Goal: Task Accomplishment & Management: Manage account settings

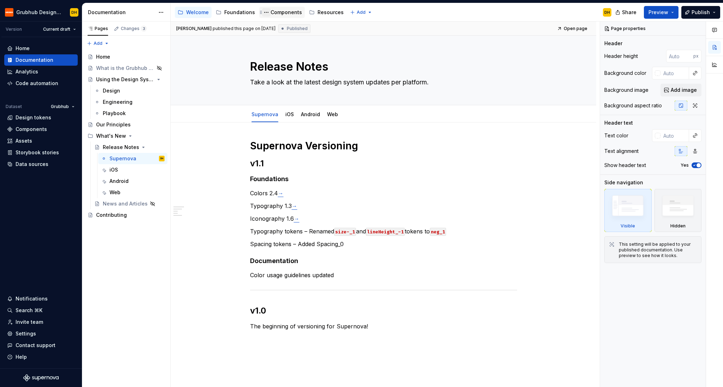
click at [264, 12] on button "Page tree" at bounding box center [266, 12] width 8 height 8
click at [282, 10] on div "Components" at bounding box center [286, 12] width 31 height 7
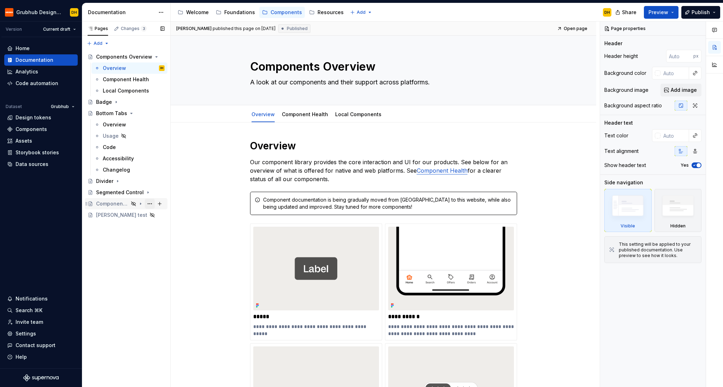
click at [152, 204] on button "Page tree" at bounding box center [150, 204] width 10 height 10
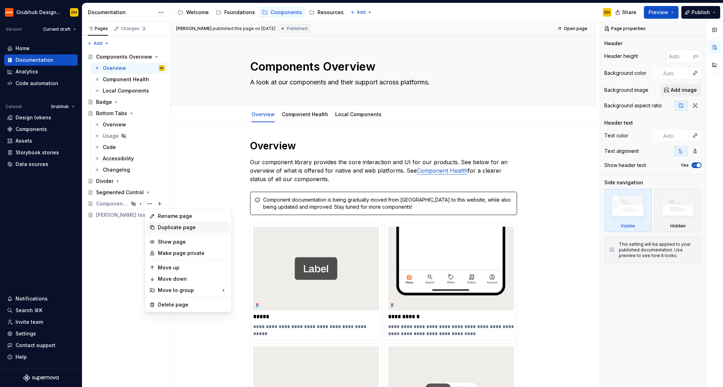
click at [165, 228] on div "Duplicate page" at bounding box center [192, 227] width 69 height 7
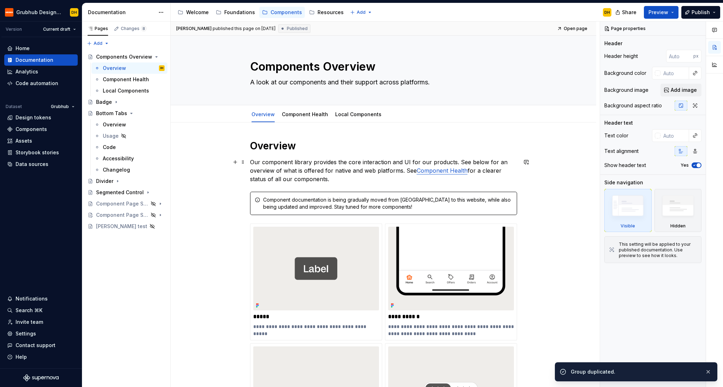
drag, startPoint x: 310, startPoint y: 171, endPoint x: 296, endPoint y: 199, distance: 31.3
click at [310, 171] on p "Our component library provides the core interaction and UI for our products. Se…" at bounding box center [383, 170] width 267 height 25
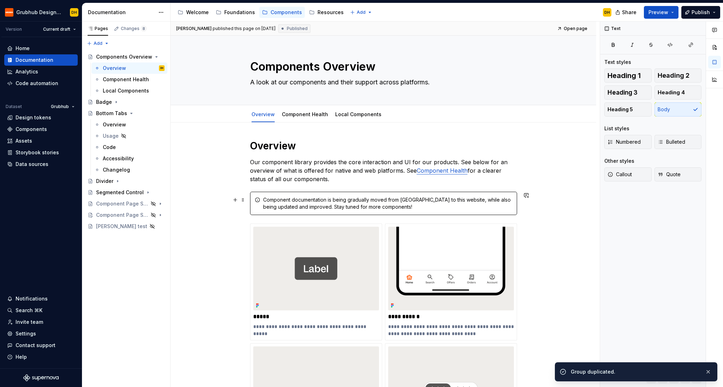
click at [296, 199] on div "Component documentation is being gradually moved from [GEOGRAPHIC_DATA] to this…" at bounding box center [387, 203] width 249 height 14
click at [609, 216] on span "button" at bounding box center [613, 213] width 15 height 15
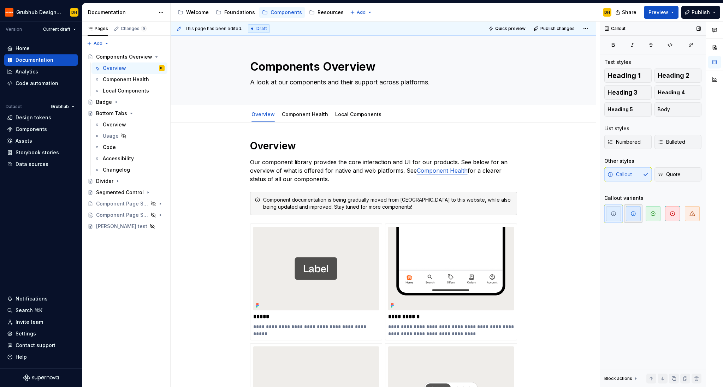
click at [627, 216] on span "button" at bounding box center [633, 213] width 15 height 15
click at [570, 233] on div "**********" at bounding box center [384, 366] width 426 height 486
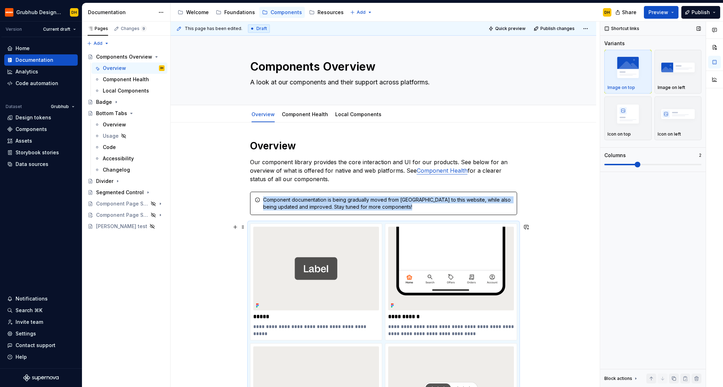
scroll to position [96, 0]
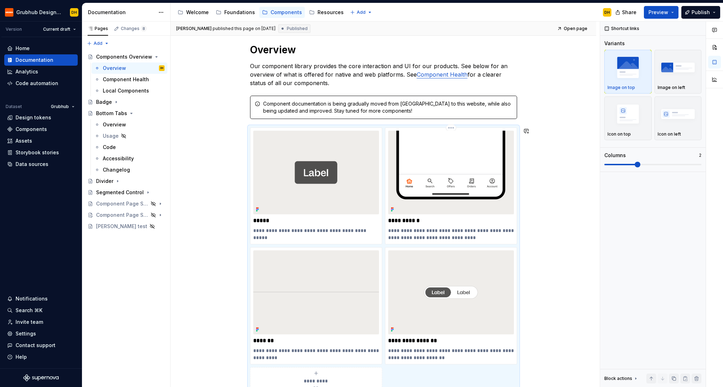
click at [452, 114] on div "Component documentation is being gradually moved from [GEOGRAPHIC_DATA] to this…" at bounding box center [383, 107] width 267 height 23
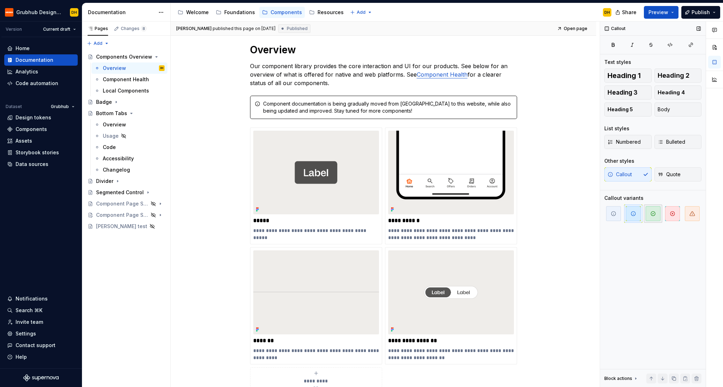
click at [653, 218] on span "button" at bounding box center [653, 213] width 15 height 15
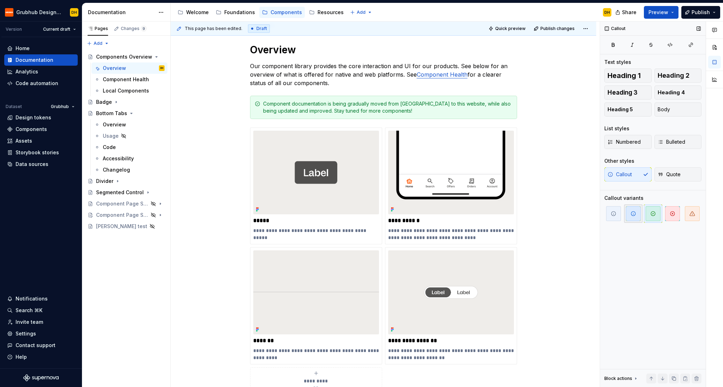
click at [634, 217] on span "button" at bounding box center [633, 213] width 15 height 15
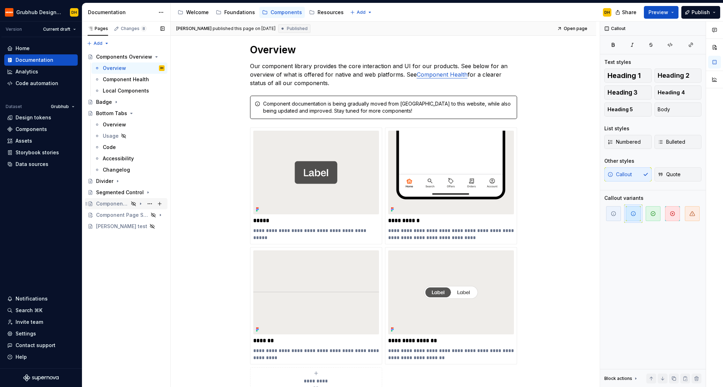
click at [123, 205] on div "Component Page Stub [Duplicate!]" at bounding box center [112, 203] width 33 height 7
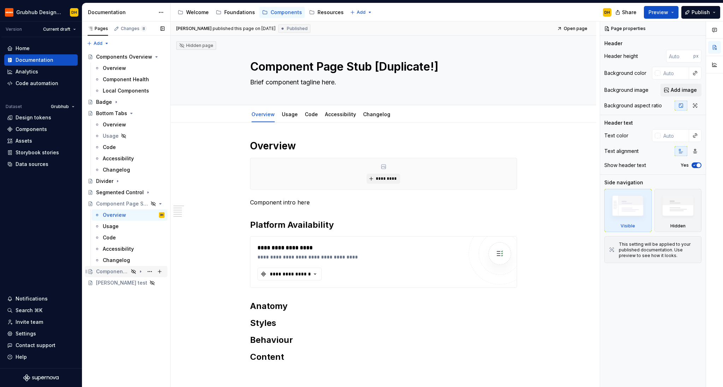
click at [125, 271] on div "Component Page Stub [Duplicate!]" at bounding box center [112, 271] width 33 height 7
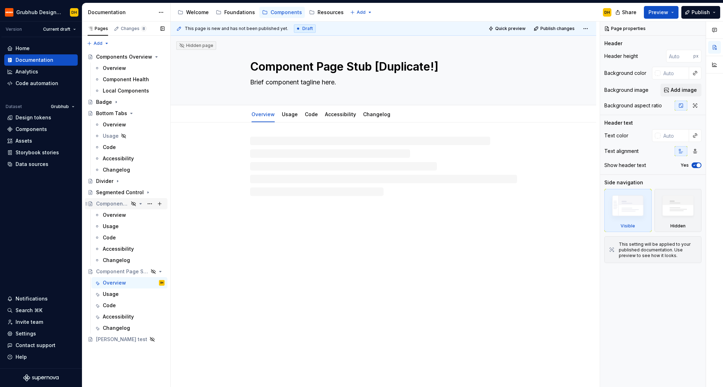
click at [122, 205] on div "Component Page Stub [Duplicate!]" at bounding box center [112, 203] width 33 height 7
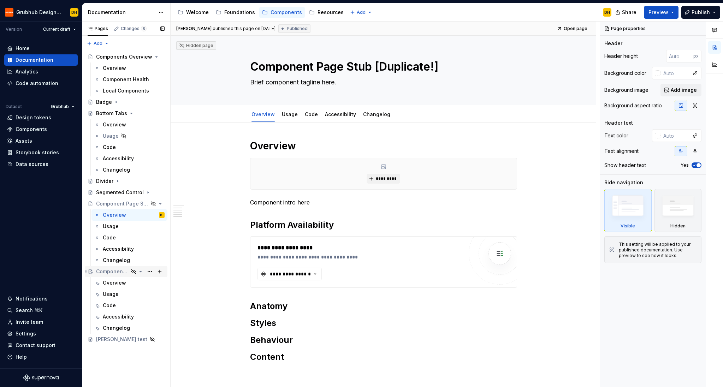
click at [119, 275] on div "Component Page Stub [Duplicate!]" at bounding box center [112, 271] width 33 height 7
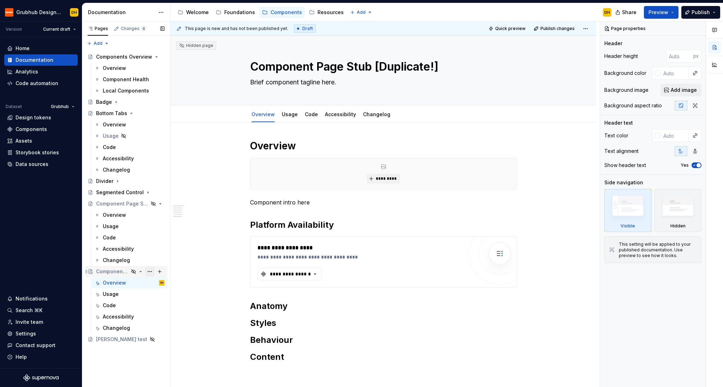
click at [148, 272] on button "Page tree" at bounding box center [150, 272] width 10 height 10
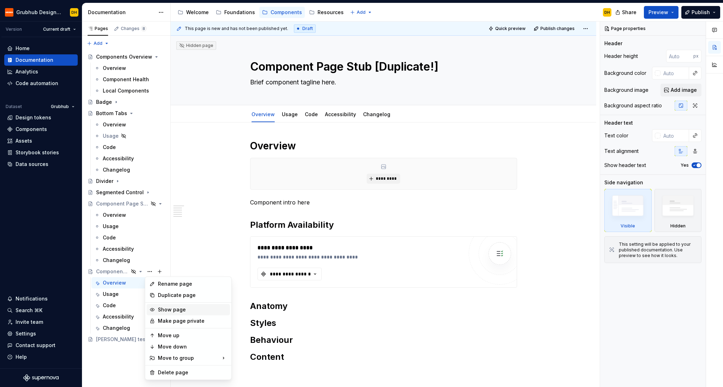
click at [159, 308] on div "Show page" at bounding box center [192, 309] width 69 height 7
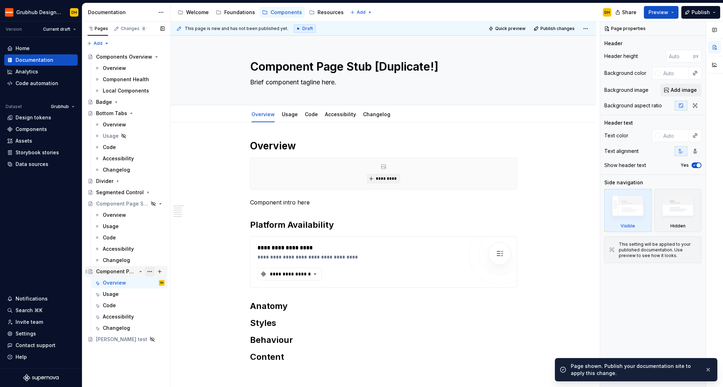
click at [150, 273] on button "Page tree" at bounding box center [150, 272] width 10 height 10
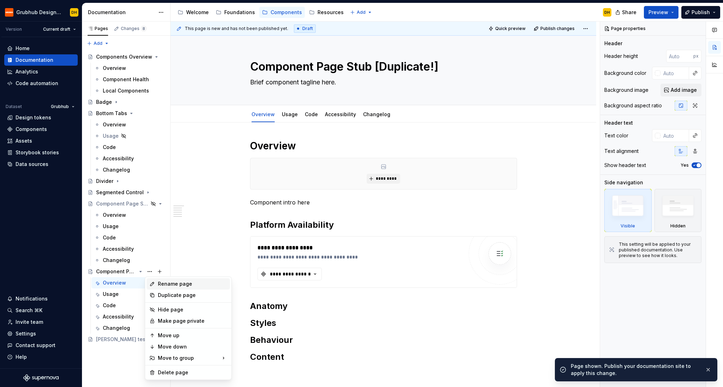
click at [165, 285] on div "Rename page" at bounding box center [192, 284] width 69 height 7
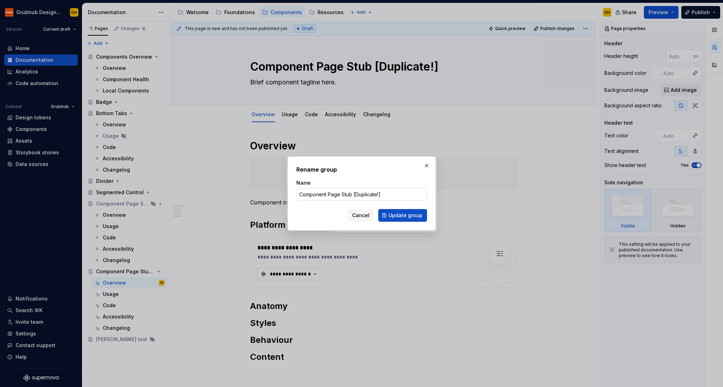
type textarea "*"
type input "Selection Card"
click button "Update group" at bounding box center [402, 215] width 49 height 13
type textarea "*"
type textarea "Selection Card"
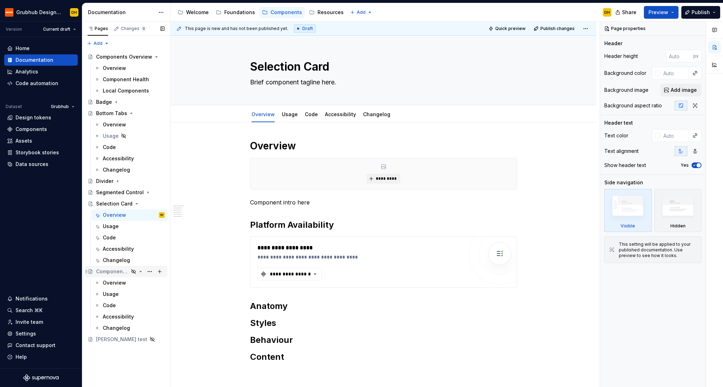
click at [141, 273] on icon "Page tree" at bounding box center [141, 272] width 6 height 6
click at [220, 135] on div "**********" at bounding box center [384, 305] width 426 height 365
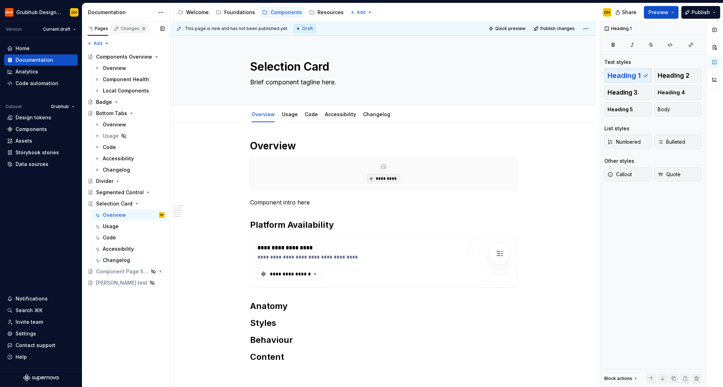
click at [129, 34] on div "Changes 8" at bounding box center [130, 30] width 39 height 12
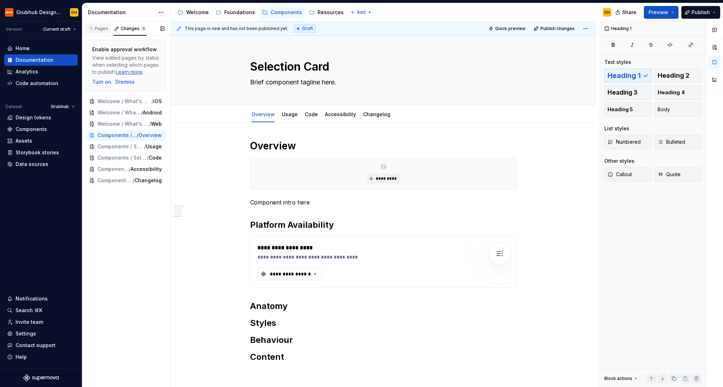
click at [96, 30] on div "Pages" at bounding box center [98, 29] width 20 height 6
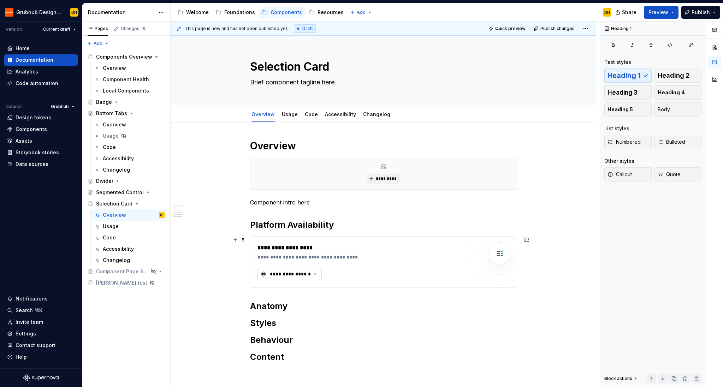
click at [318, 274] on icon "button" at bounding box center [315, 274] width 7 height 7
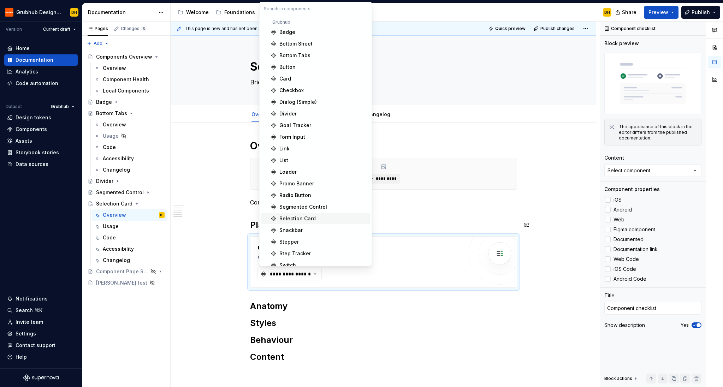
click at [319, 218] on div "Selection Card" at bounding box center [323, 218] width 88 height 7
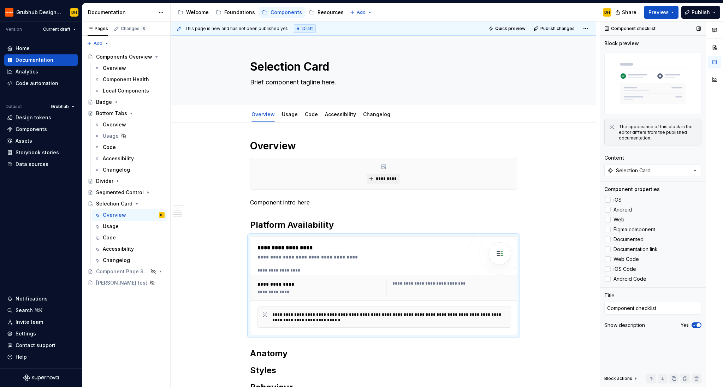
drag, startPoint x: 609, startPoint y: 199, endPoint x: 609, endPoint y: 205, distance: 6.4
click at [609, 199] on div at bounding box center [608, 200] width 6 height 6
click at [608, 209] on div at bounding box center [608, 210] width 6 height 6
click at [607, 219] on div at bounding box center [608, 220] width 6 height 6
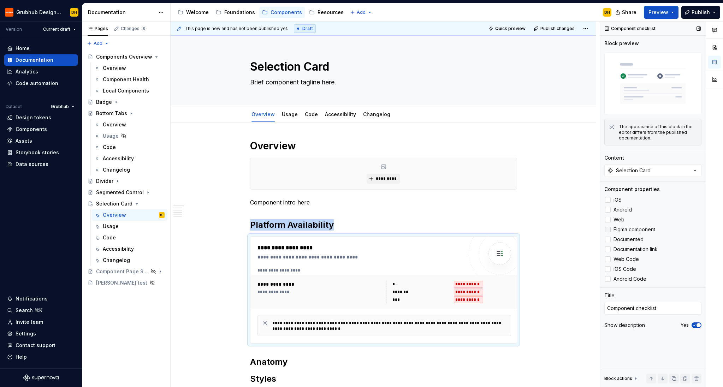
click at [609, 227] on div at bounding box center [608, 230] width 6 height 6
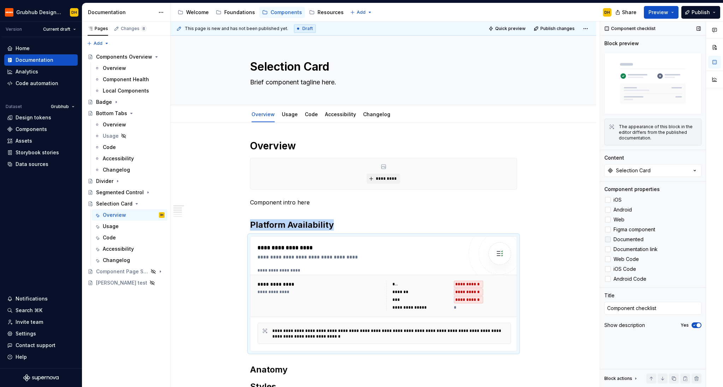
click at [608, 240] on div at bounding box center [608, 240] width 6 height 6
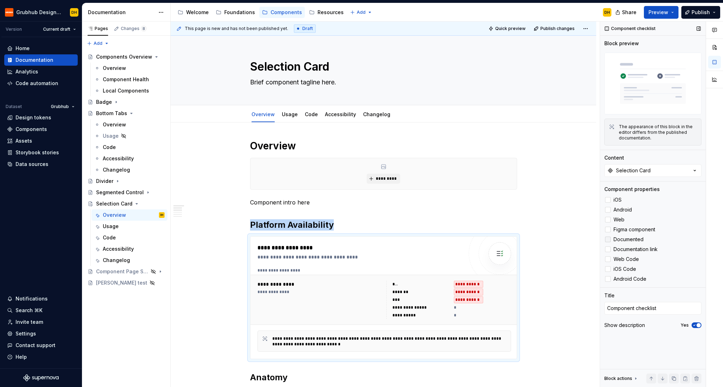
click at [608, 240] on icon at bounding box center [608, 240] width 0 height 0
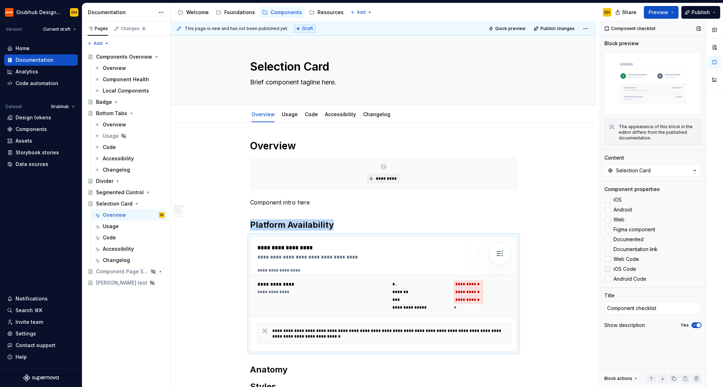
drag, startPoint x: 610, startPoint y: 259, endPoint x: 608, endPoint y: 265, distance: 6.9
click at [610, 259] on div at bounding box center [608, 260] width 6 height 6
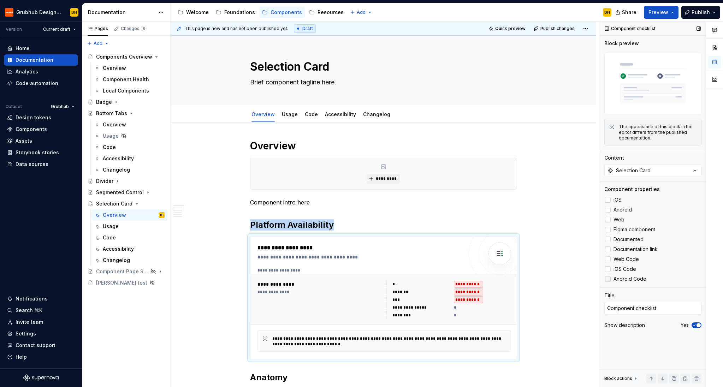
drag, startPoint x: 607, startPoint y: 268, endPoint x: 608, endPoint y: 278, distance: 10.1
click at [607, 269] on div at bounding box center [608, 269] width 6 height 6
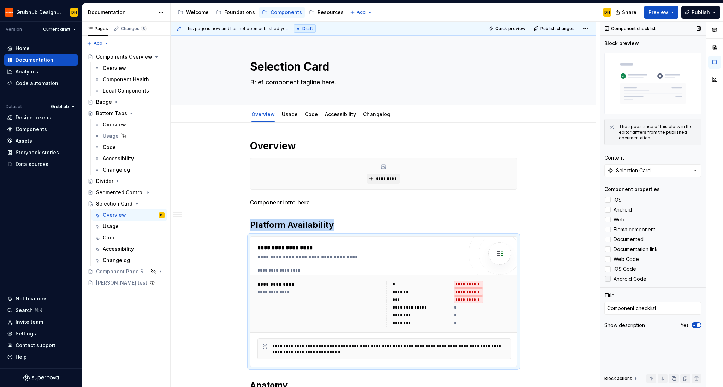
click at [608, 278] on div at bounding box center [608, 279] width 6 height 6
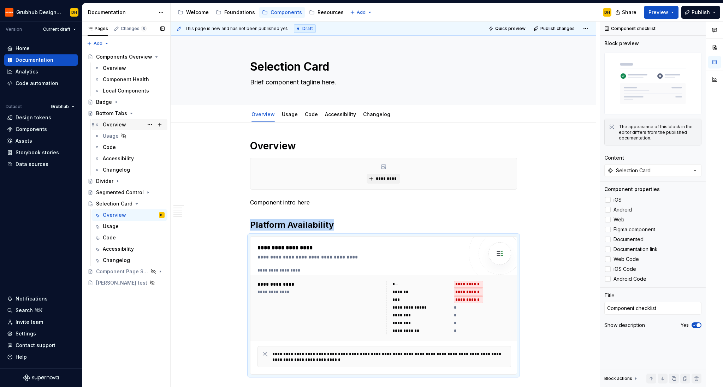
click at [109, 124] on div "Overview" at bounding box center [114, 124] width 23 height 7
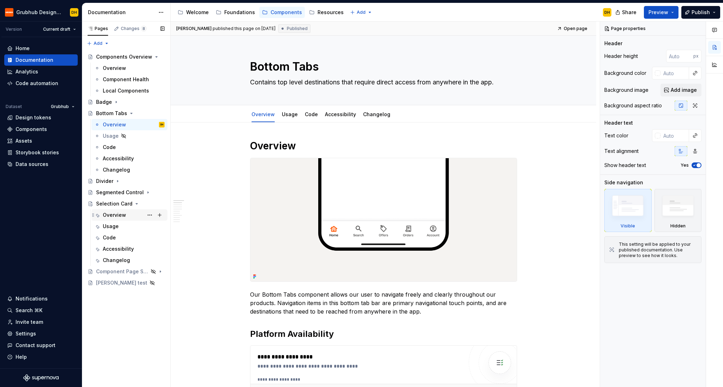
click at [105, 216] on div "Overview" at bounding box center [114, 215] width 23 height 7
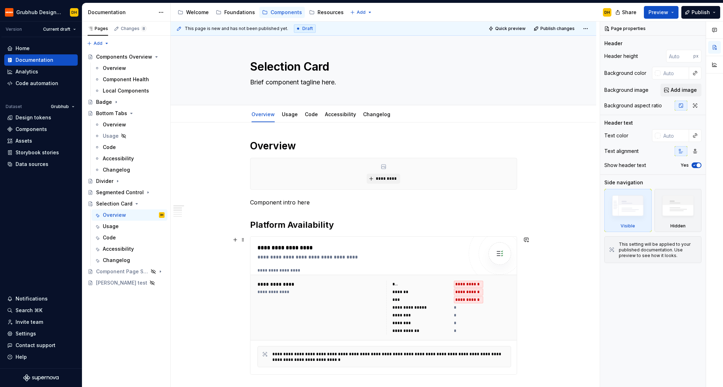
scroll to position [45, 0]
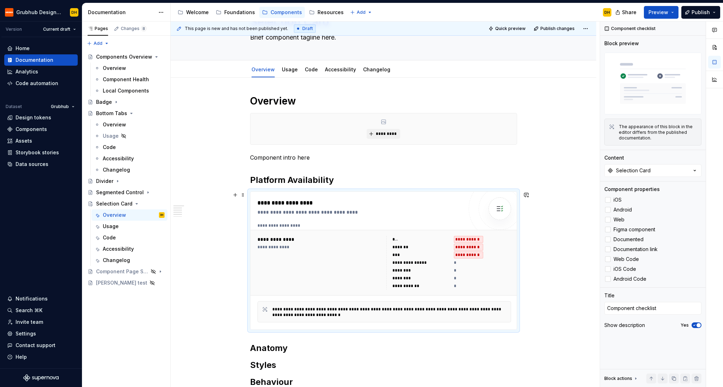
click at [388, 216] on div "**********" at bounding box center [361, 212] width 206 height 7
drag, startPoint x: 608, startPoint y: 279, endPoint x: 608, endPoint y: 271, distance: 8.1
click at [608, 279] on icon at bounding box center [608, 279] width 0 height 0
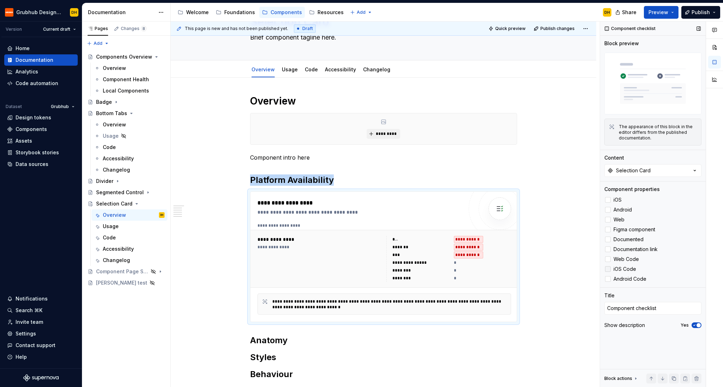
click at [608, 269] on polyline at bounding box center [608, 269] width 0 height 0
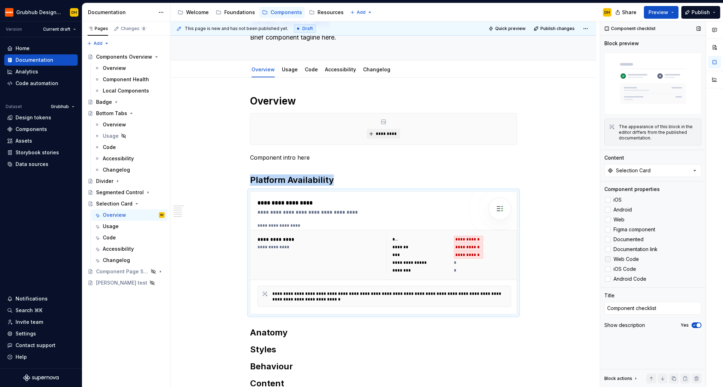
click at [607, 262] on div at bounding box center [608, 260] width 6 height 6
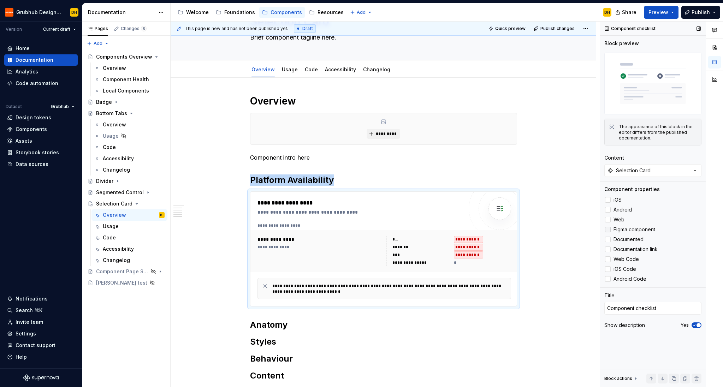
click at [608, 230] on icon at bounding box center [608, 230] width 0 height 0
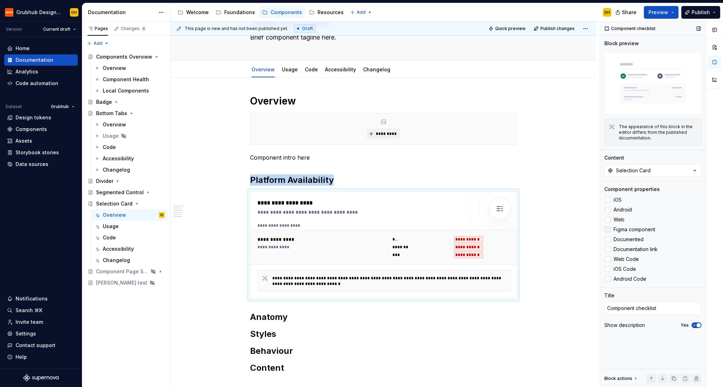
click at [608, 231] on div at bounding box center [608, 230] width 6 height 6
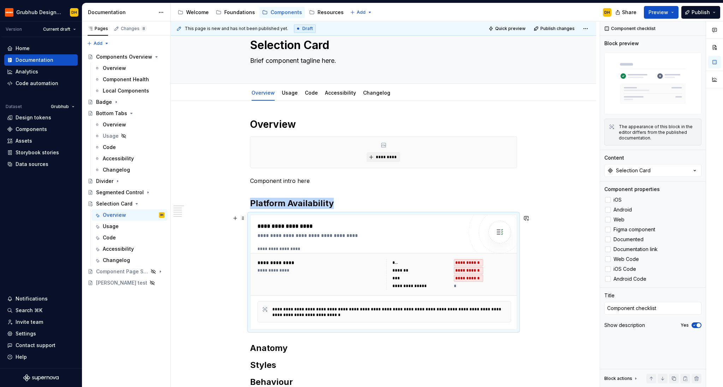
scroll to position [0, 0]
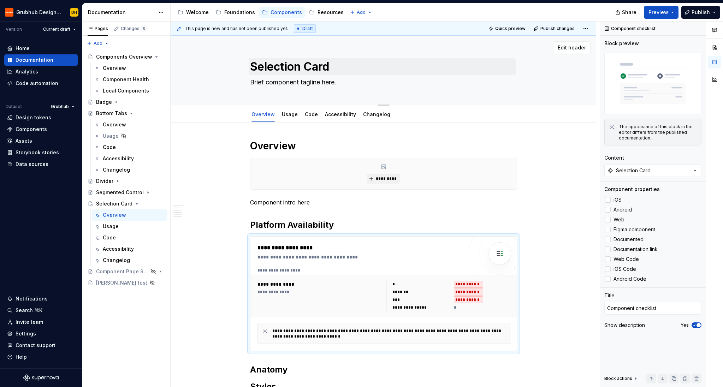
type textarea "*"
